Goal: Book appointment/travel/reservation

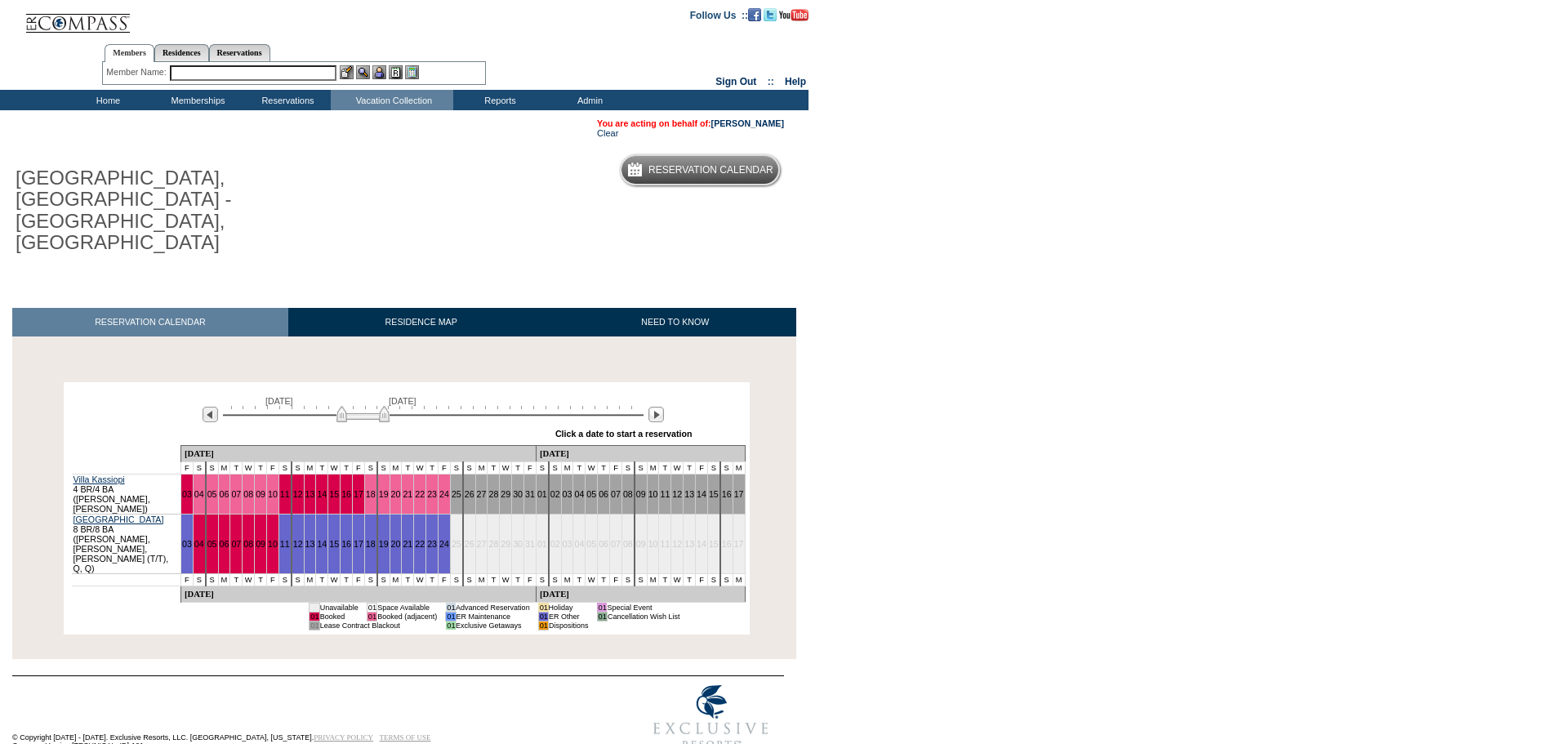
click at [656, 406] on div at bounding box center [655, 415] width 18 height 18
click at [656, 407] on img at bounding box center [655, 414] width 16 height 16
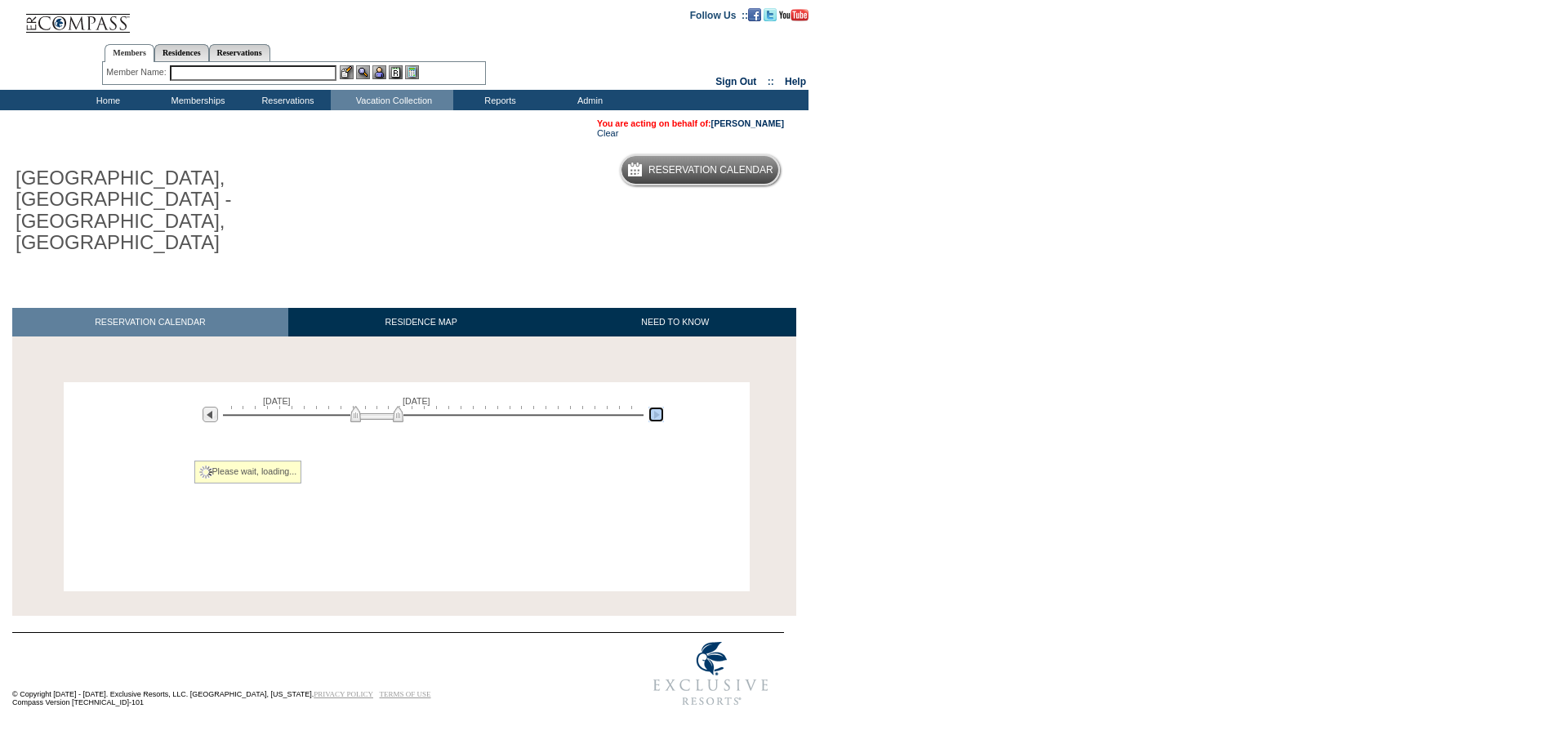
click at [656, 407] on img at bounding box center [655, 414] width 16 height 16
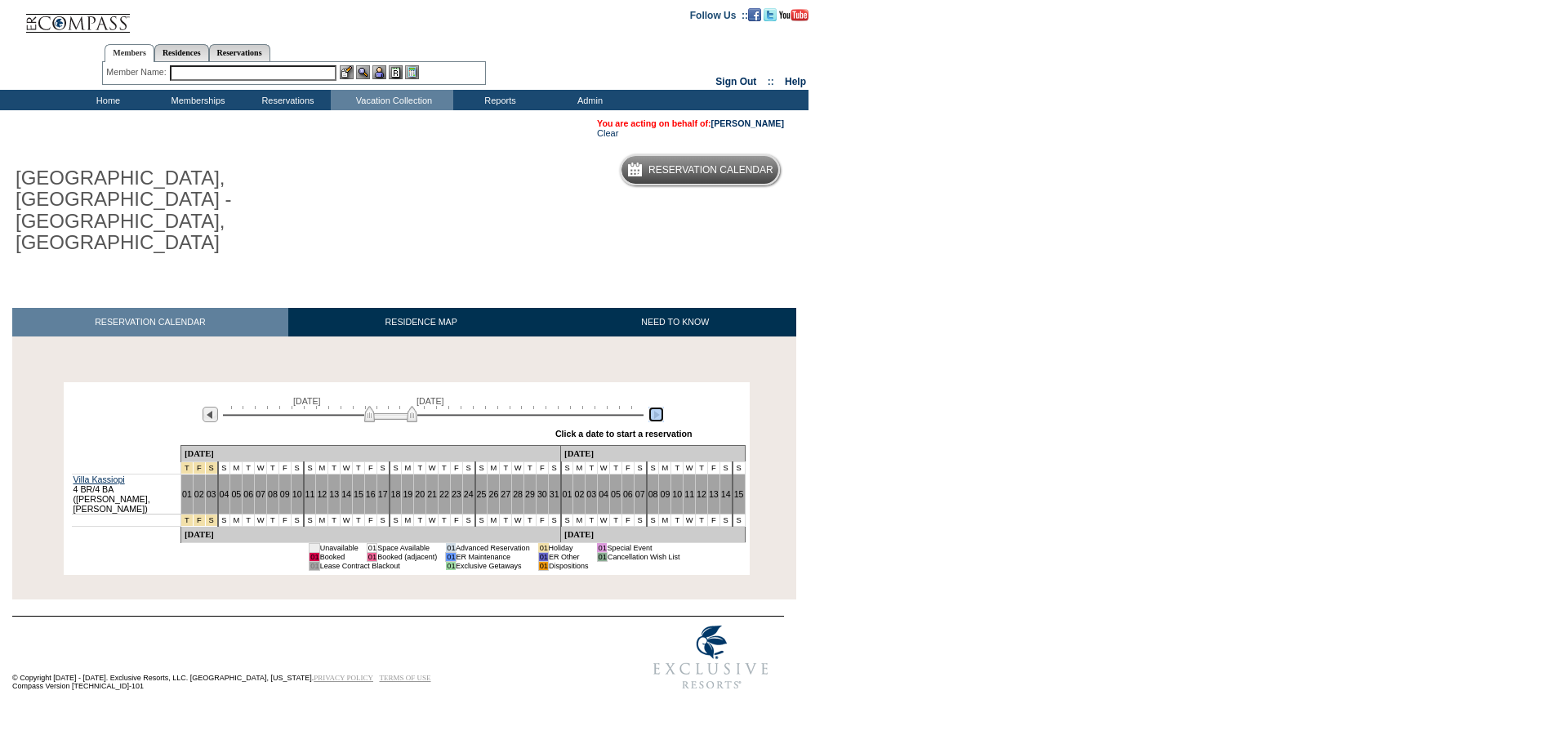
click at [656, 407] on img at bounding box center [655, 414] width 16 height 16
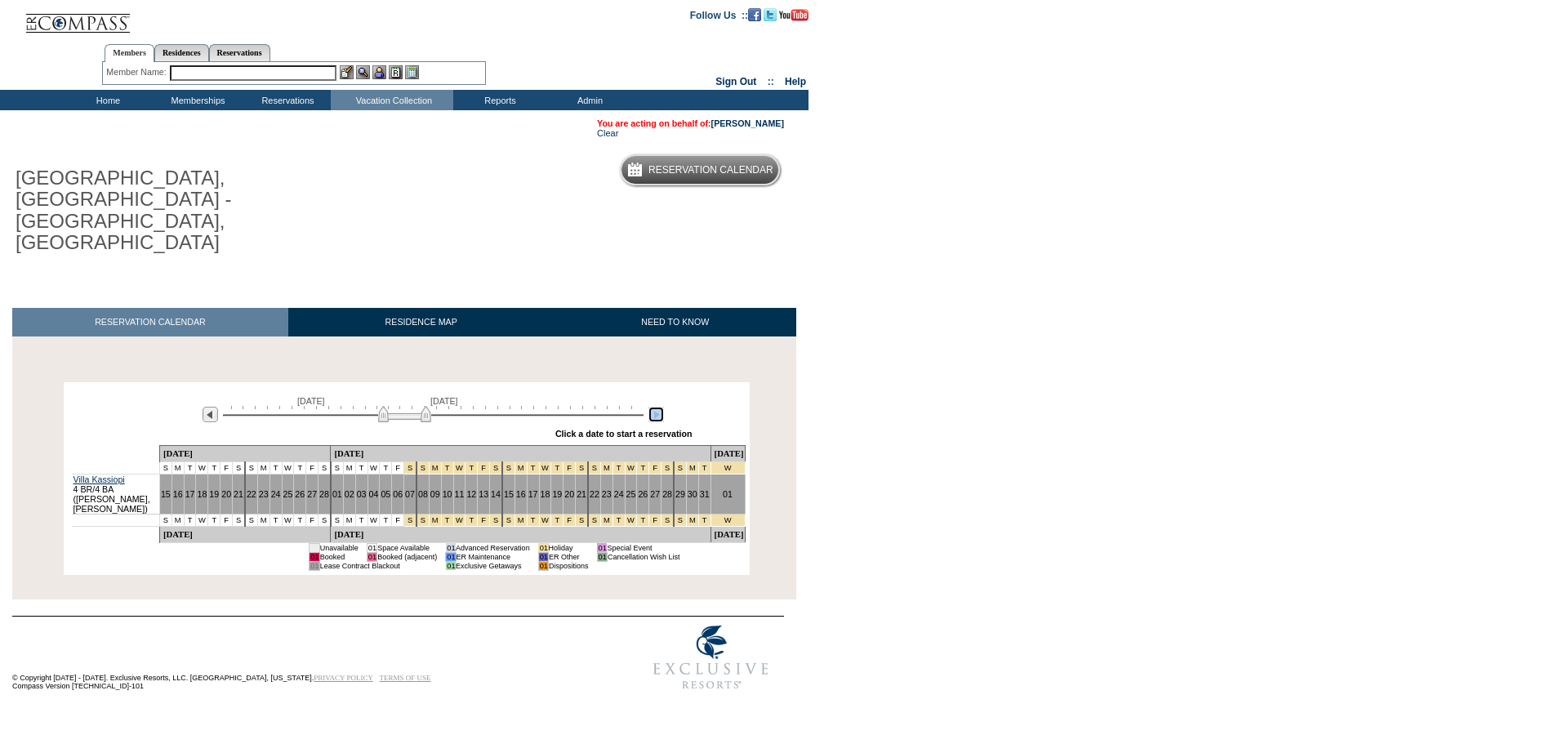
click at [656, 407] on img at bounding box center [655, 414] width 16 height 16
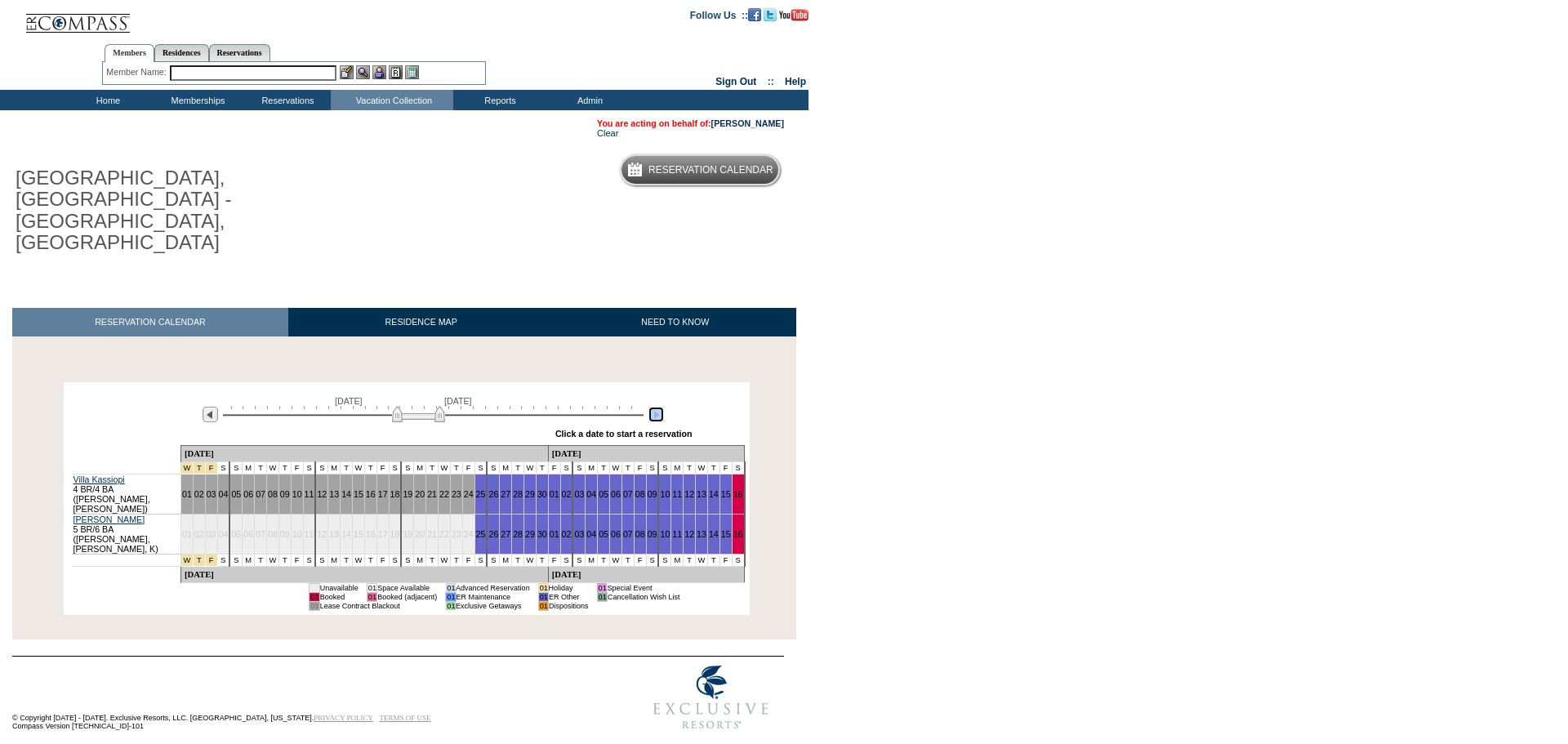
click at [656, 407] on img at bounding box center [655, 414] width 16 height 16
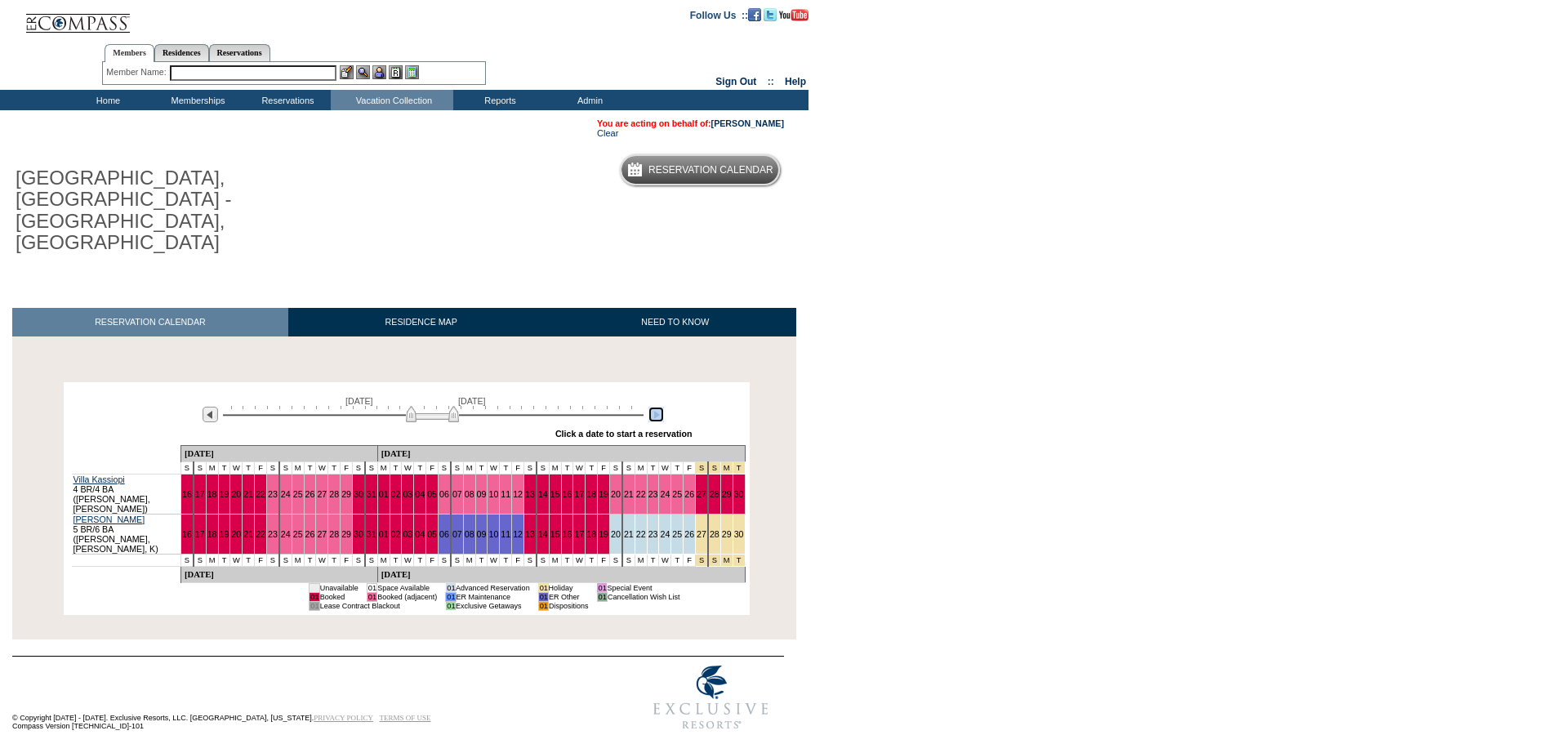
click at [652, 407] on img at bounding box center [655, 414] width 16 height 16
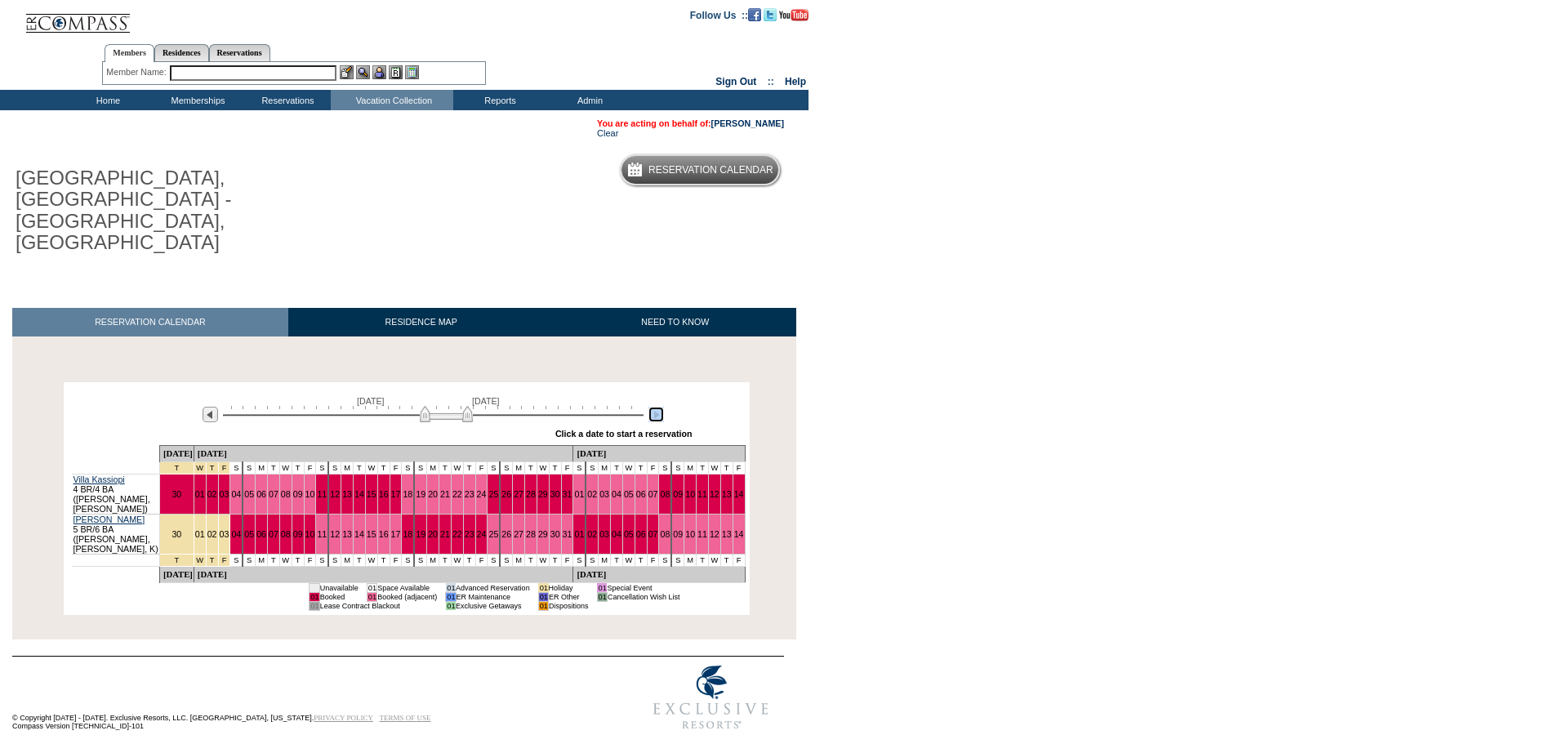
click at [648, 407] on img at bounding box center [655, 414] width 16 height 16
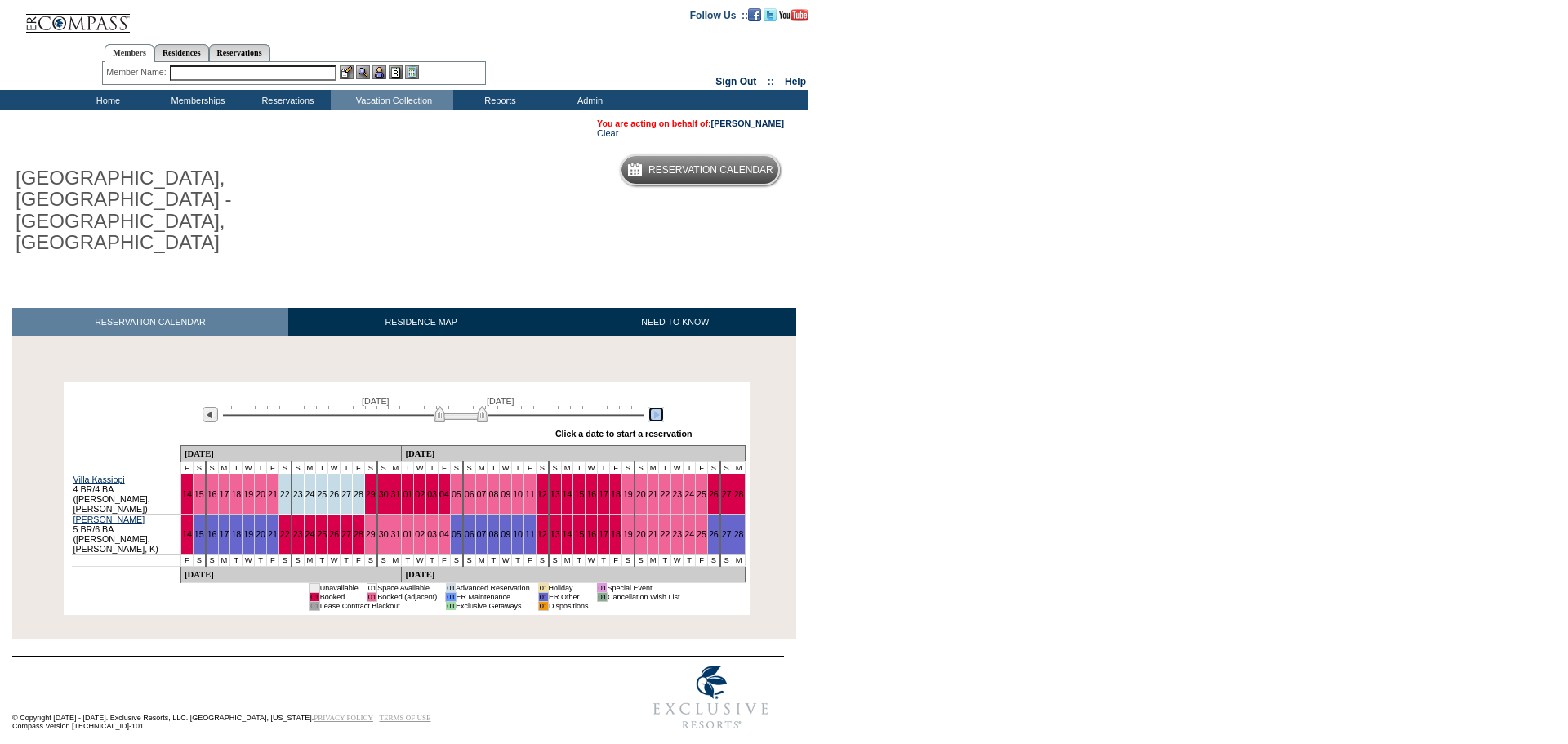
click at [660, 407] on img at bounding box center [655, 414] width 16 height 16
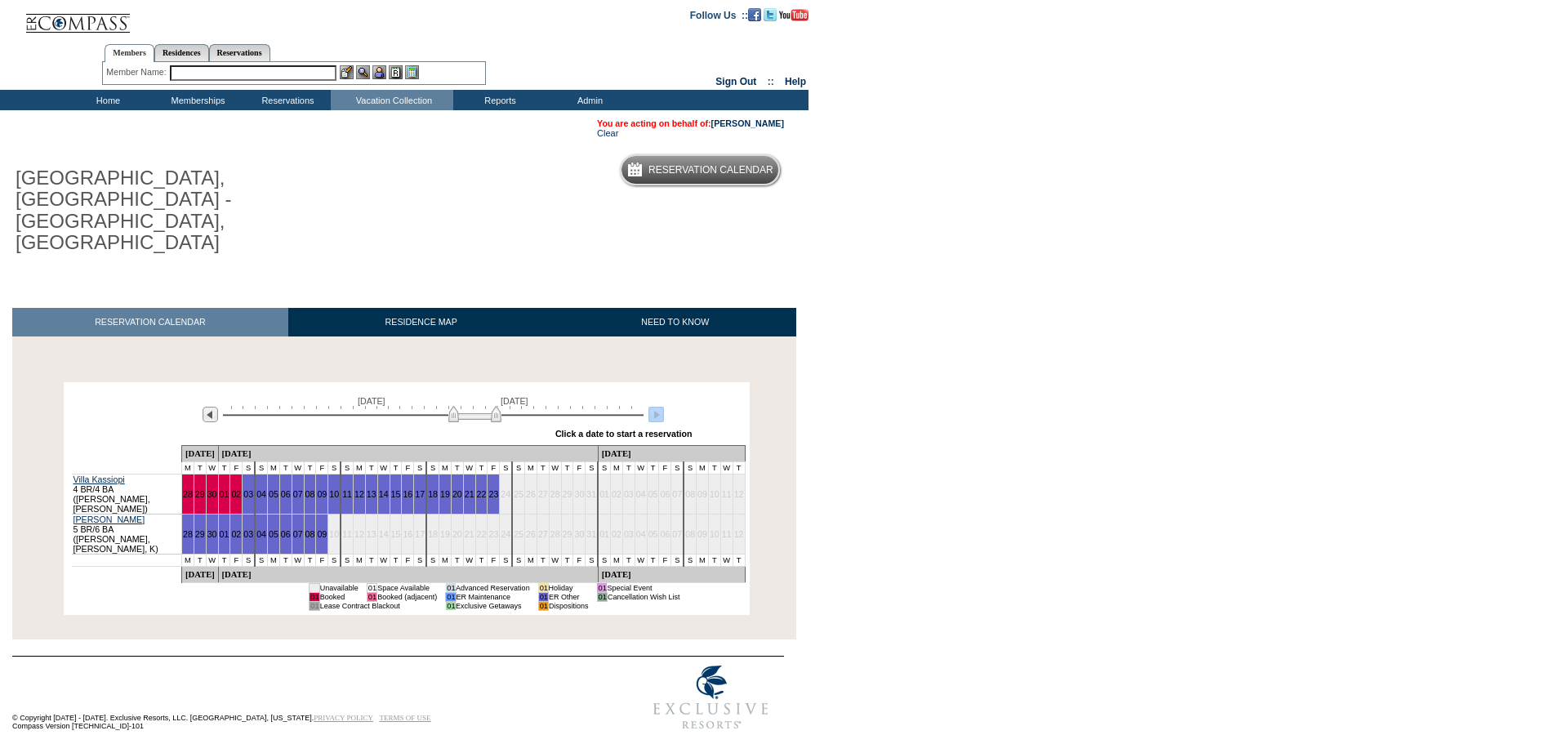
click at [187, 387] on div "[DATE] [DATE] » Apply these dates to all the calendars on this page Click a dat…" at bounding box center [407, 416] width 678 height 59
click at [205, 407] on img at bounding box center [210, 414] width 16 height 16
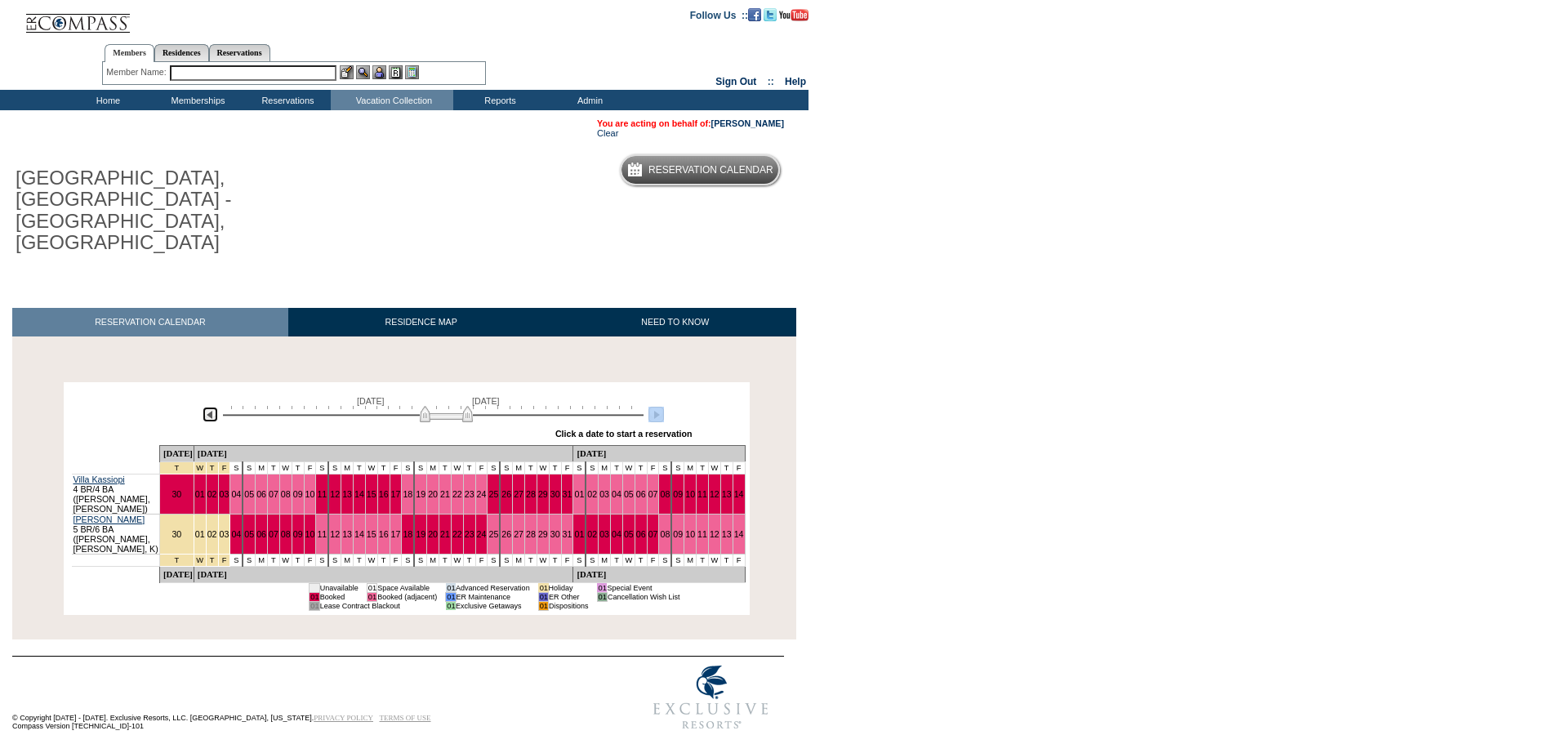
click at [205, 407] on img at bounding box center [210, 414] width 16 height 16
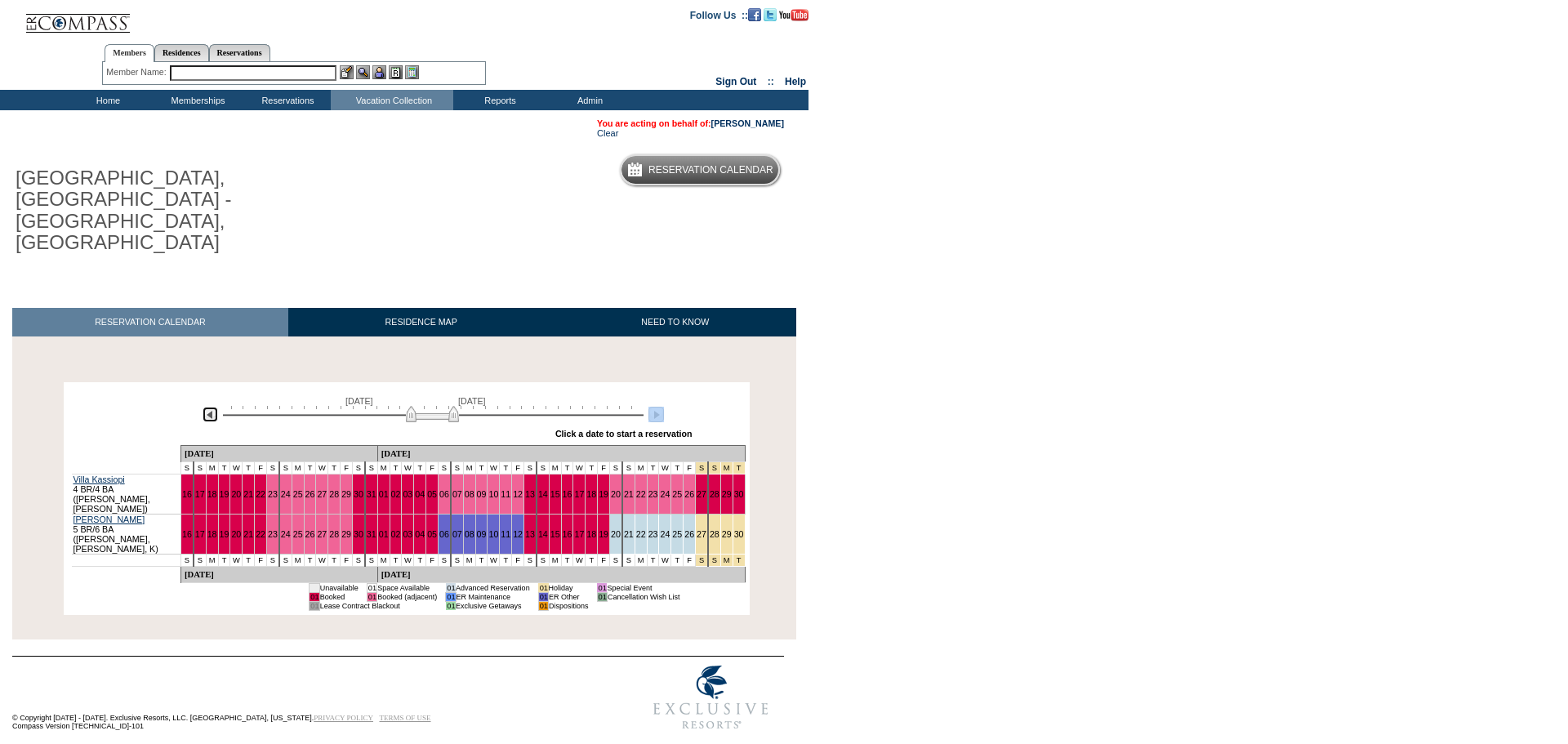
click at [205, 407] on img at bounding box center [210, 414] width 16 height 16
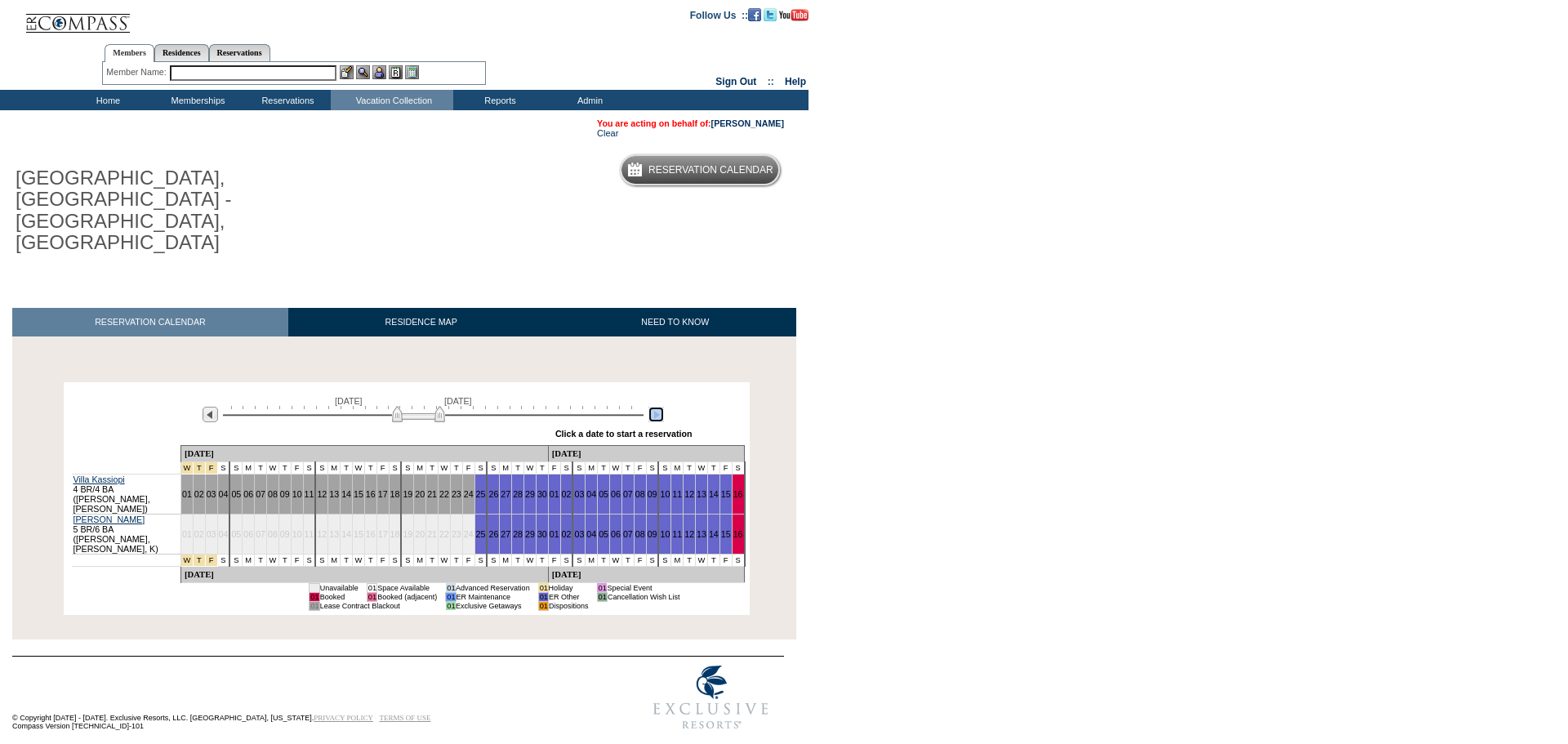
click at [652, 407] on img at bounding box center [655, 414] width 16 height 16
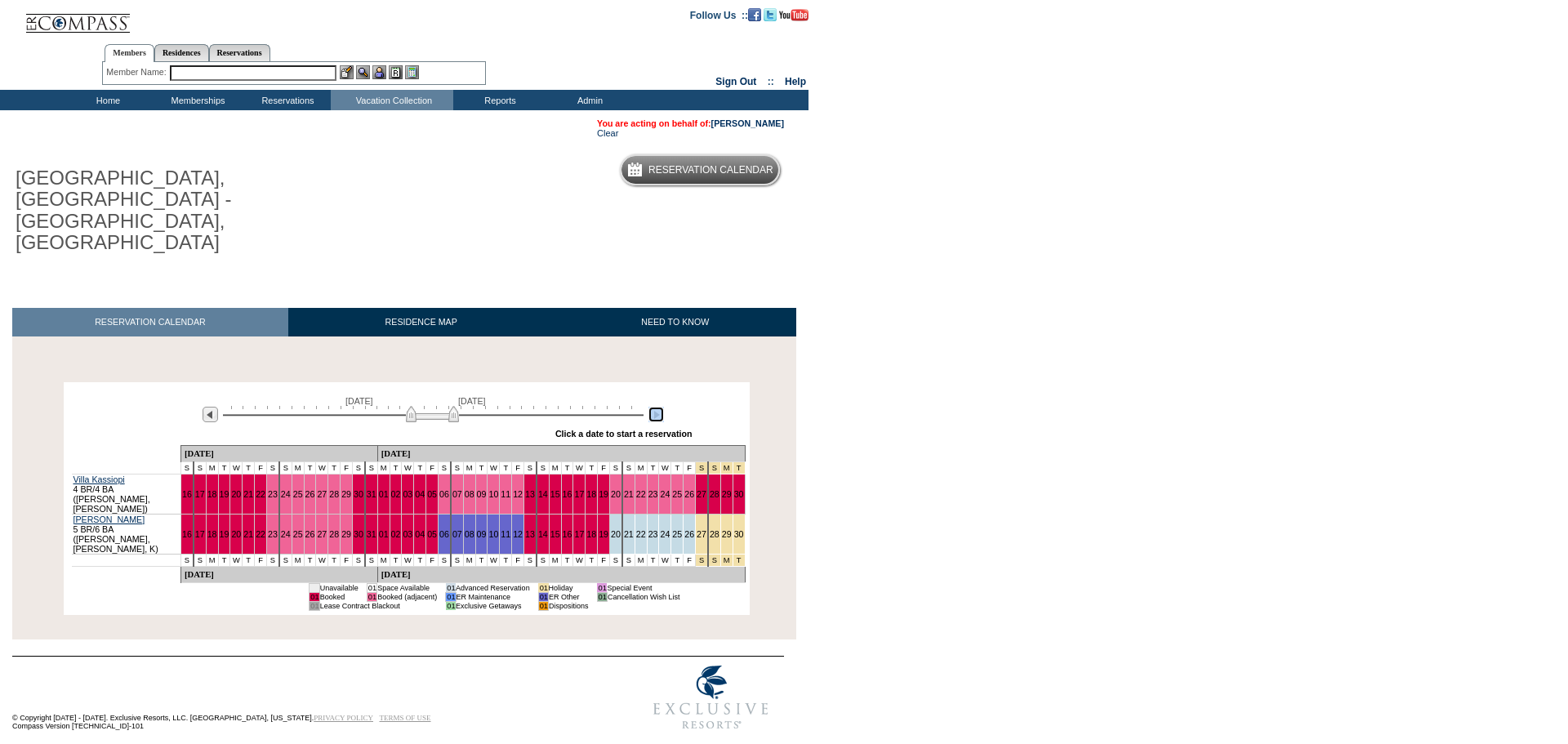
click at [655, 407] on img at bounding box center [655, 414] width 16 height 16
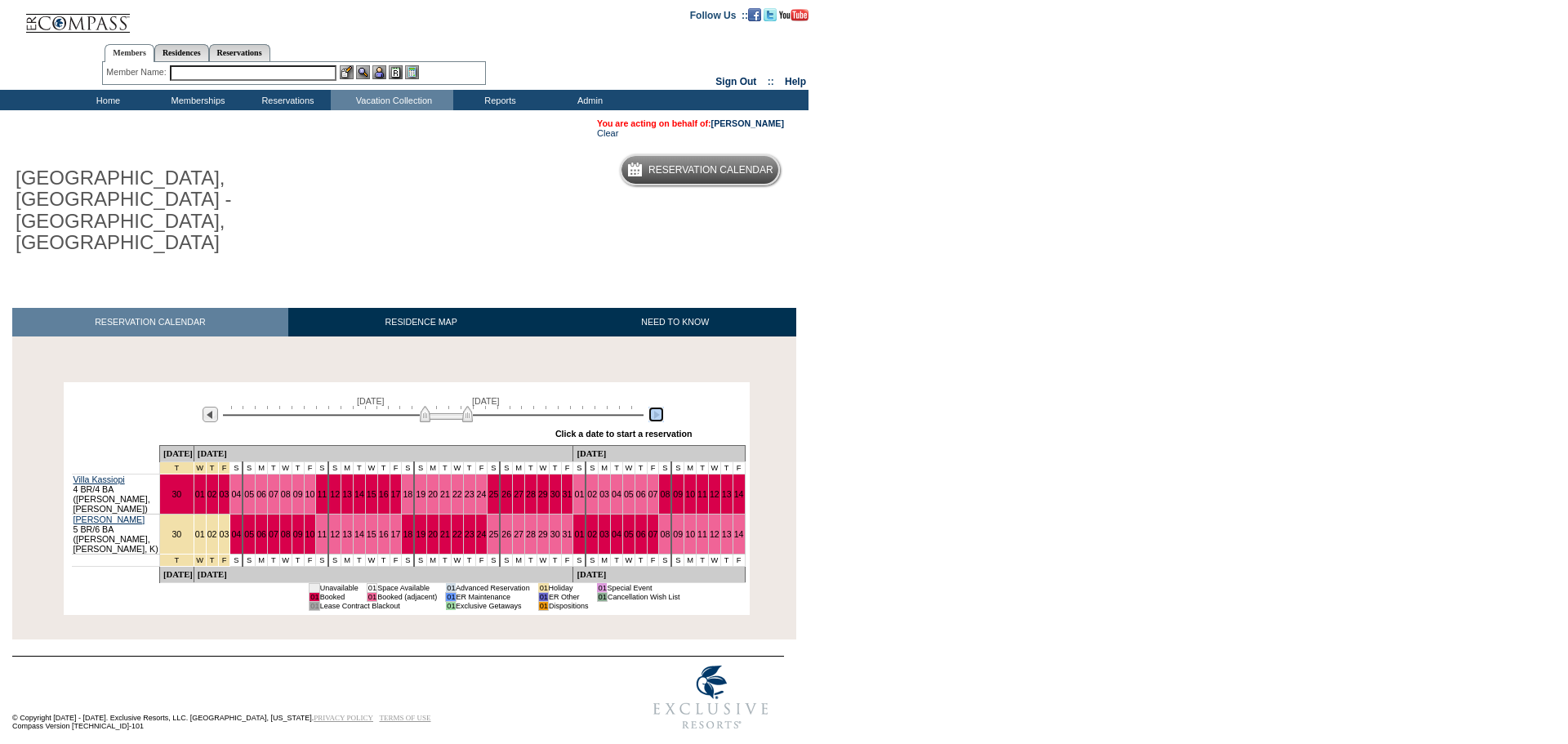
click at [651, 407] on img at bounding box center [655, 414] width 16 height 16
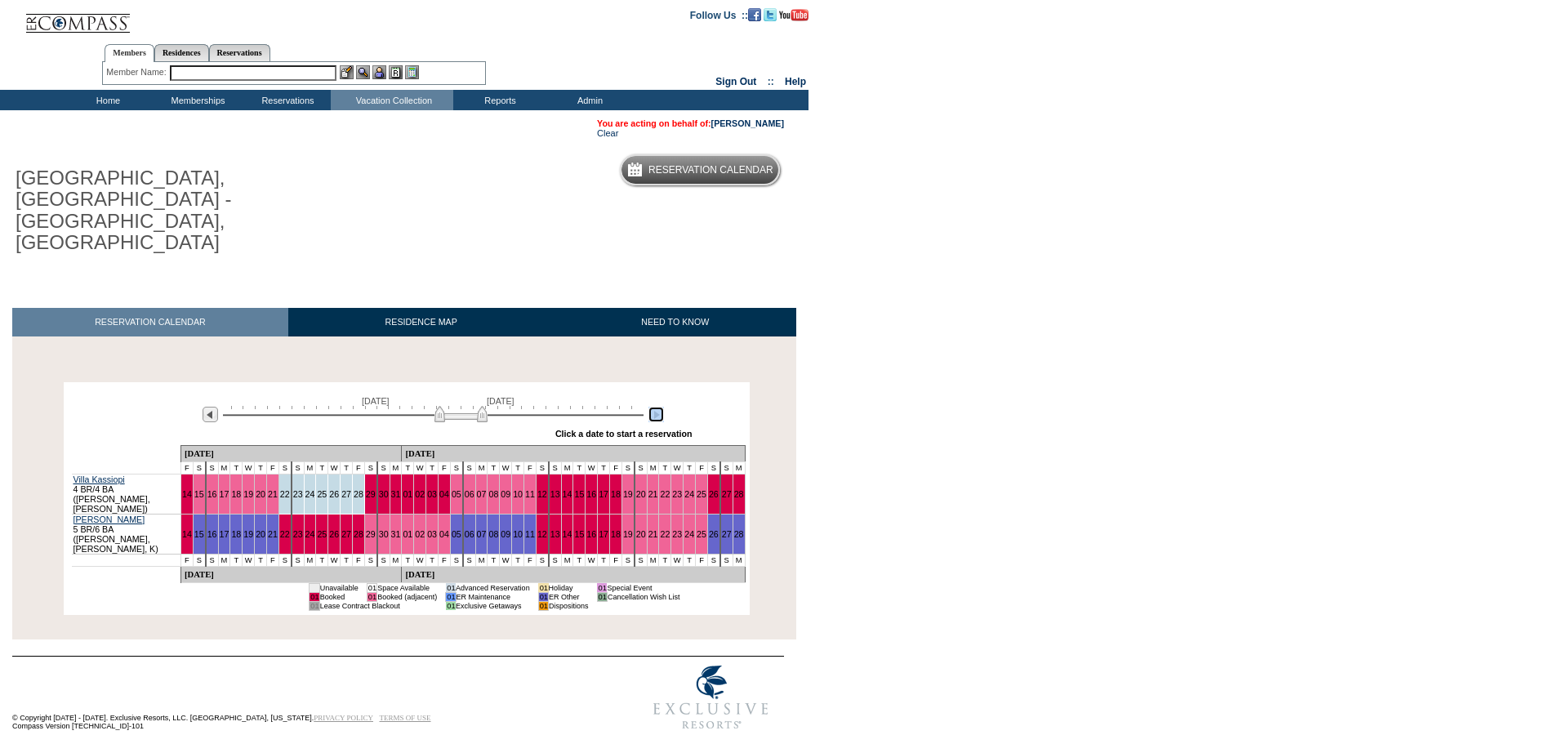
click at [653, 407] on img at bounding box center [655, 414] width 16 height 16
